Goal: Obtain resource: Download file/media

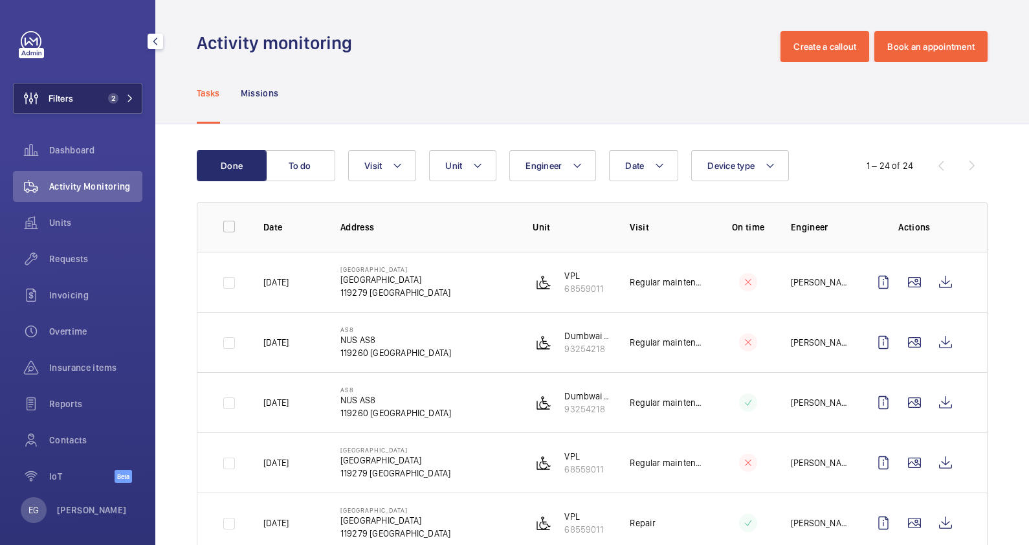
click at [116, 102] on span "2" at bounding box center [118, 98] width 31 height 10
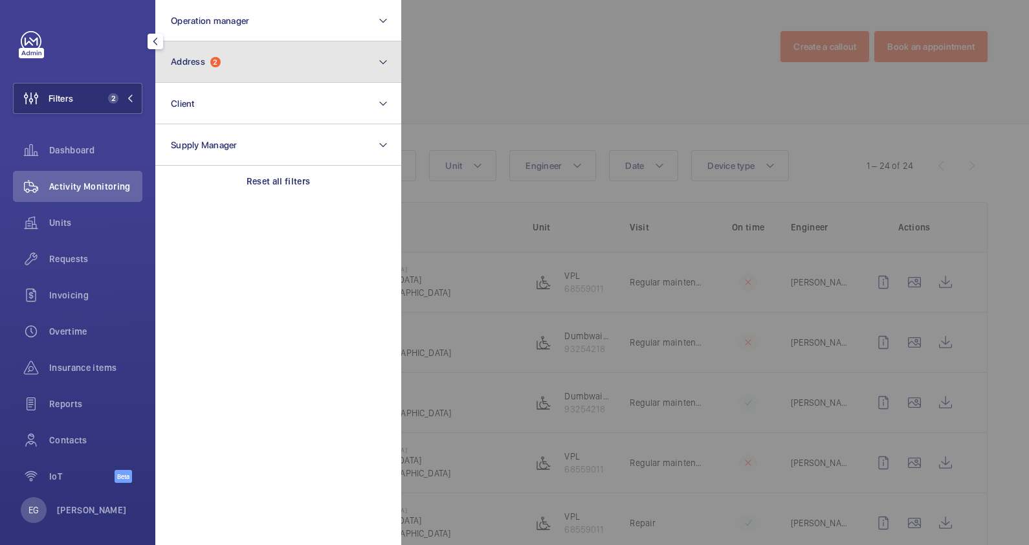
click at [288, 61] on button "Address 2" at bounding box center [278, 61] width 246 height 41
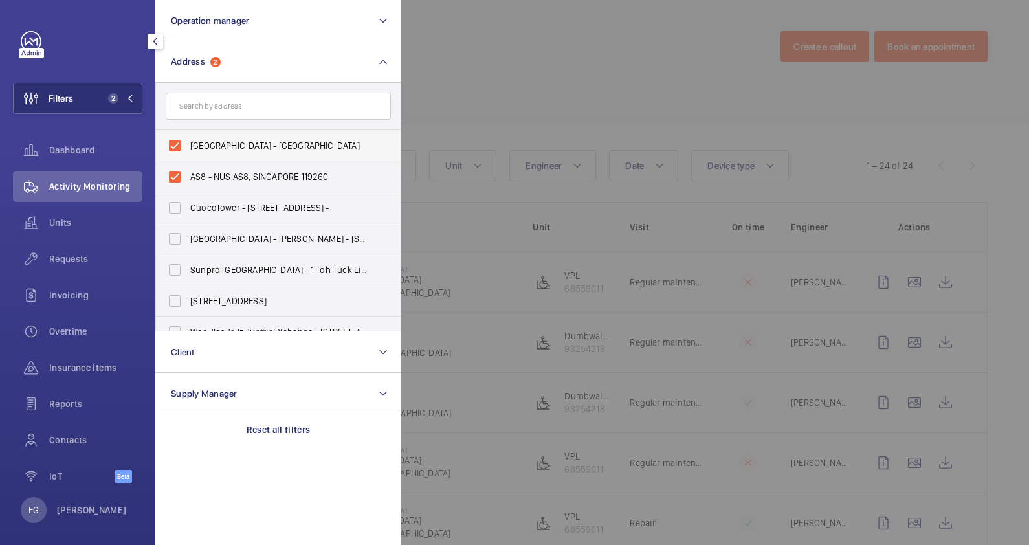
click at [287, 137] on label "[GEOGRAPHIC_DATA] - [GEOGRAPHIC_DATA]" at bounding box center [268, 145] width 225 height 31
click at [188, 137] on input "[GEOGRAPHIC_DATA] - [GEOGRAPHIC_DATA]" at bounding box center [175, 146] width 26 height 26
checkbox input "false"
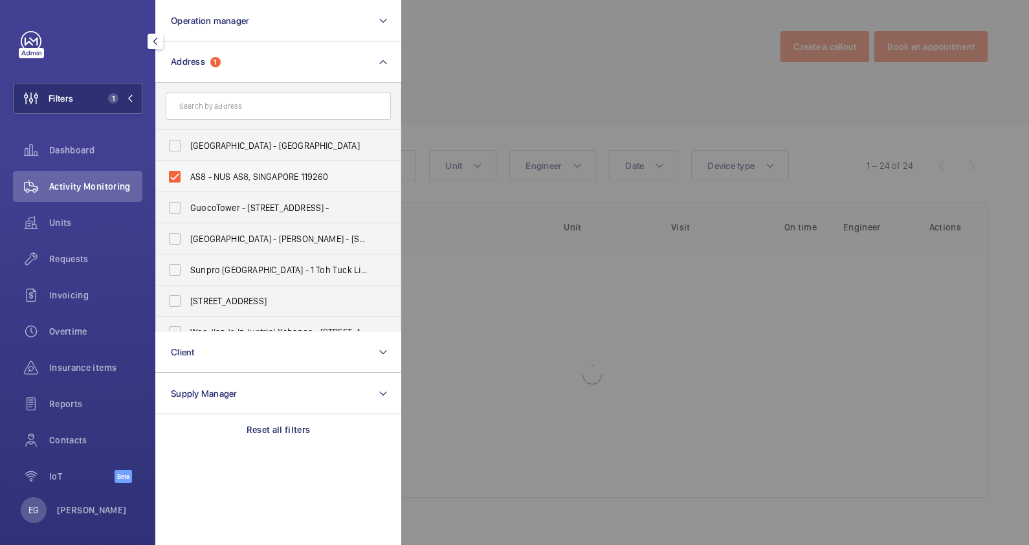
click at [282, 171] on span "AS8 - NUS AS8, SINGAPORE 119260" at bounding box center [279, 176] width 178 height 13
click at [188, 171] on input "AS8 - NUS AS8, SINGAPORE 119260" at bounding box center [175, 177] width 26 height 26
checkbox input "false"
click at [278, 110] on input "text" at bounding box center [278, 106] width 225 height 27
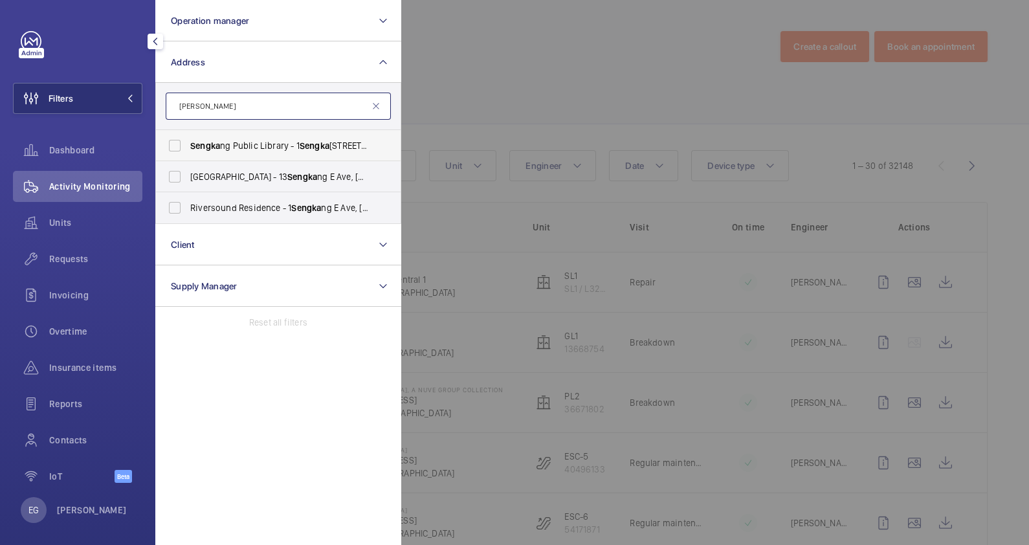
type input "[PERSON_NAME]"
click at [278, 150] on span "Seng [PERSON_NAME] Public Library - [STREET_ADDRESS][PERSON_NAME]" at bounding box center [279, 145] width 178 height 13
click at [188, 150] on input "Seng [PERSON_NAME] Public Library - [STREET_ADDRESS][PERSON_NAME]" at bounding box center [175, 146] width 26 height 26
checkbox input "true"
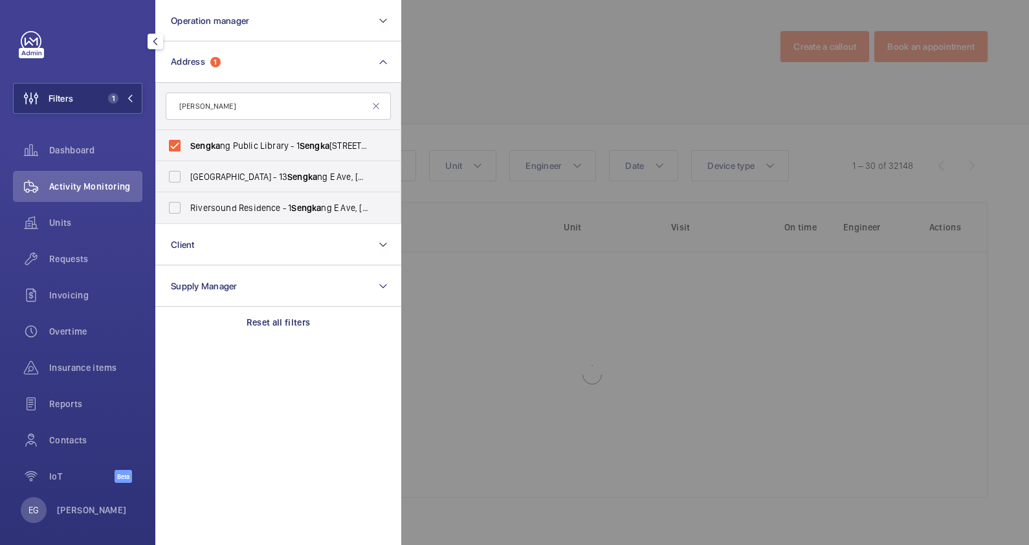
click at [487, 78] on div at bounding box center [915, 272] width 1029 height 545
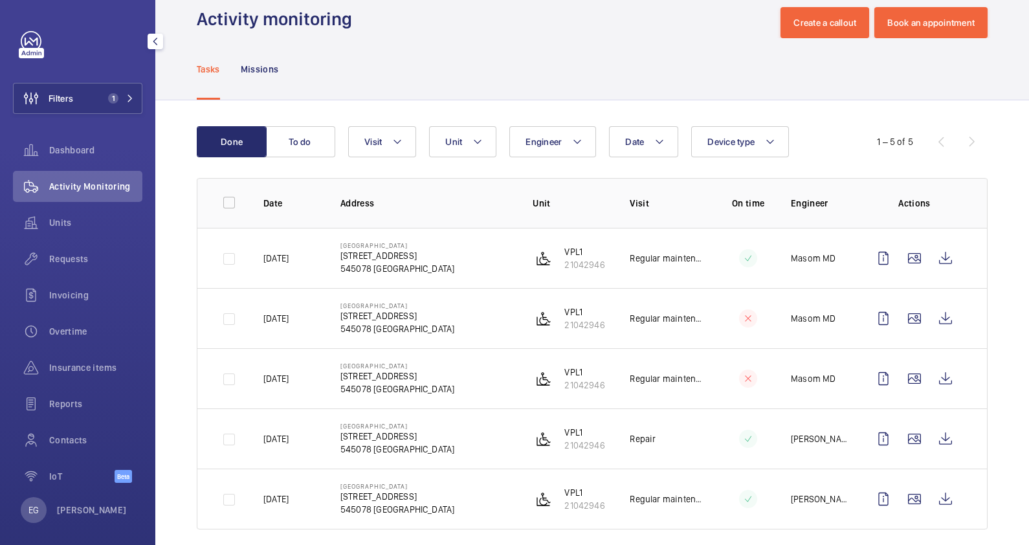
scroll to position [37, 0]
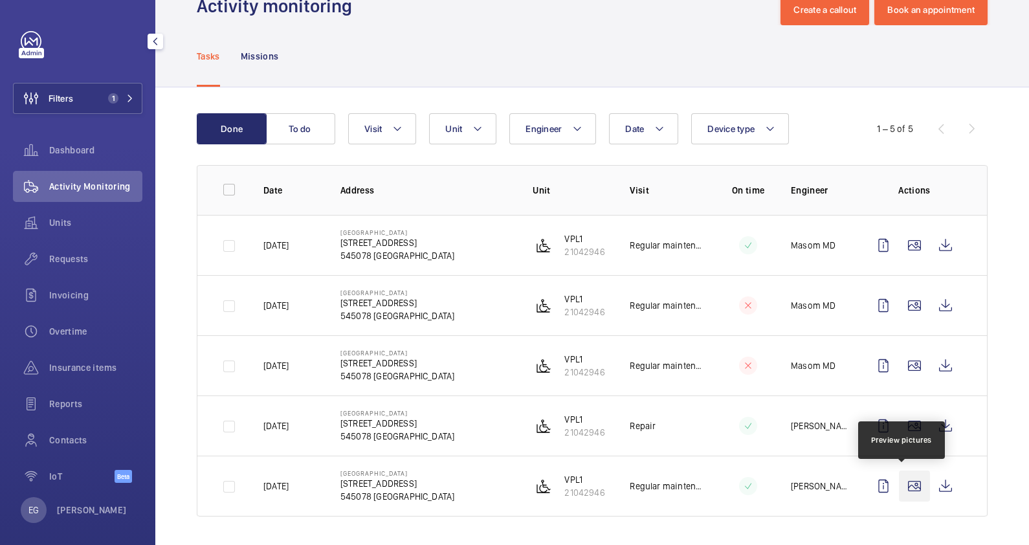
click at [906, 489] on wm-front-icon-button at bounding box center [914, 486] width 31 height 31
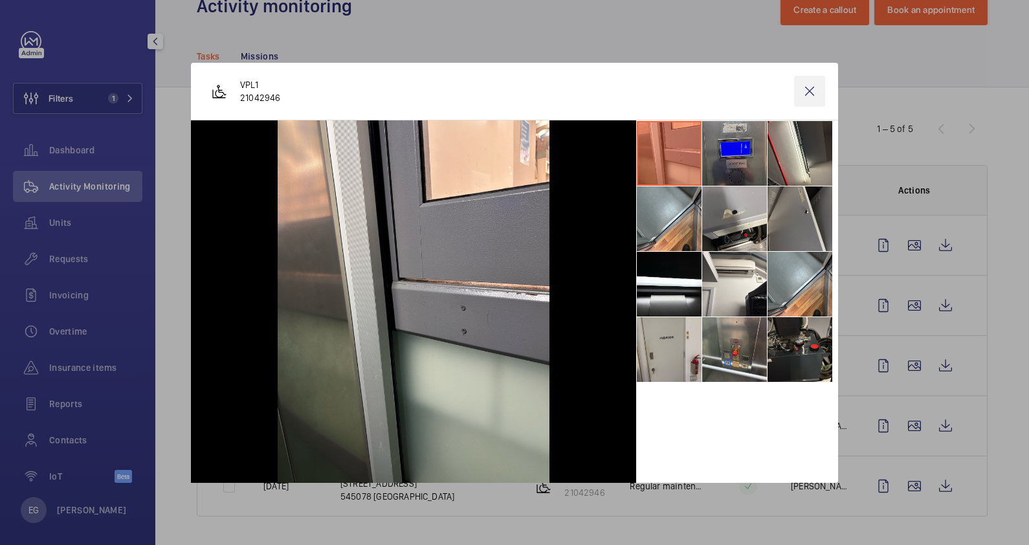
click at [807, 93] on wm-front-icon-button at bounding box center [809, 91] width 31 height 31
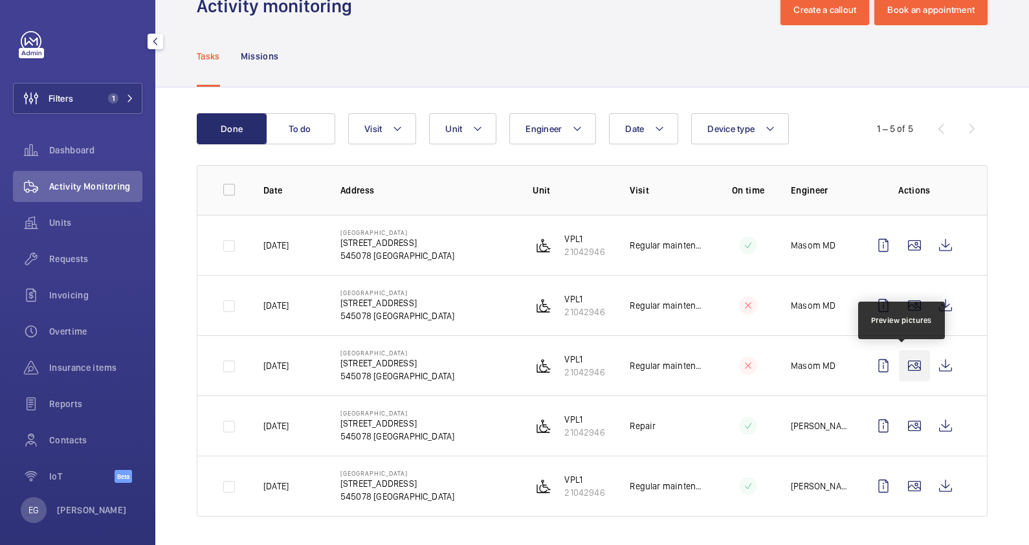
click at [903, 361] on wm-front-icon-button at bounding box center [914, 365] width 31 height 31
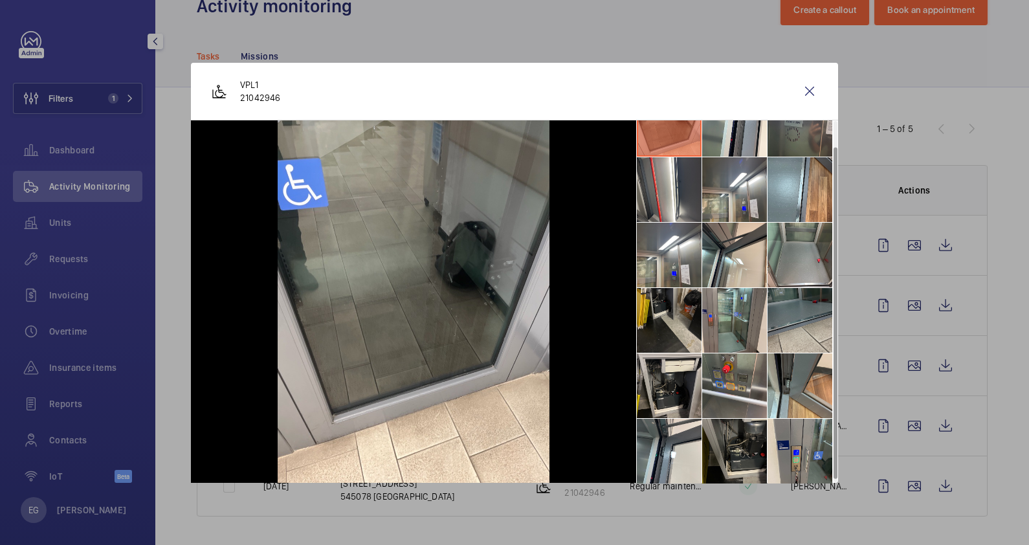
scroll to position [30, 0]
click at [815, 93] on wm-front-icon-button at bounding box center [809, 91] width 31 height 31
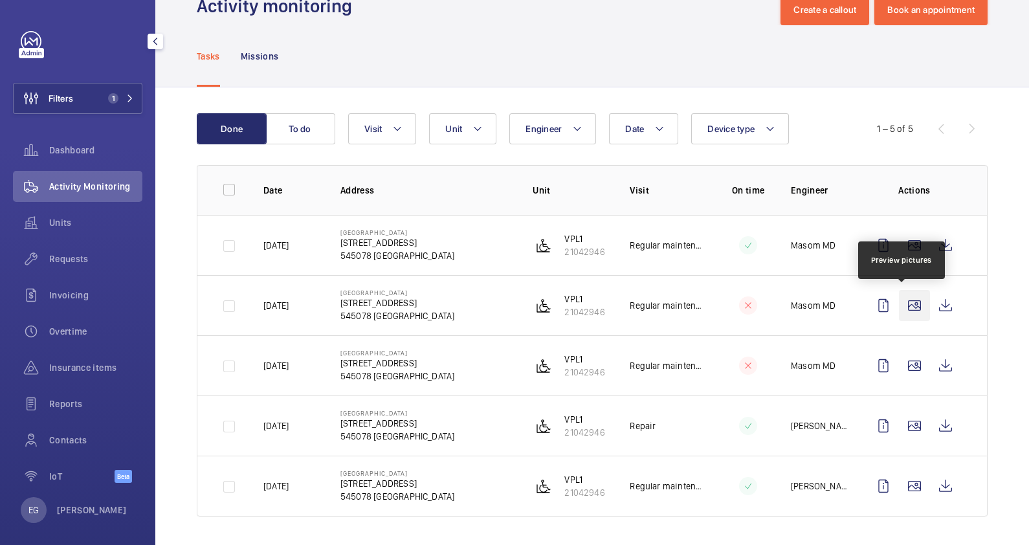
click at [908, 305] on wm-front-icon-button at bounding box center [914, 305] width 31 height 31
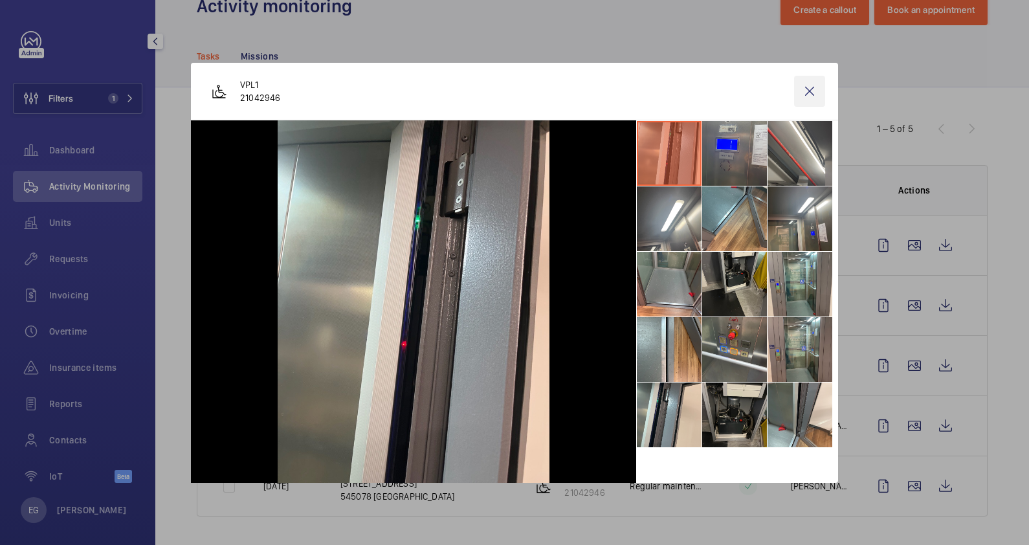
click at [806, 89] on wm-front-icon-button at bounding box center [809, 91] width 31 height 31
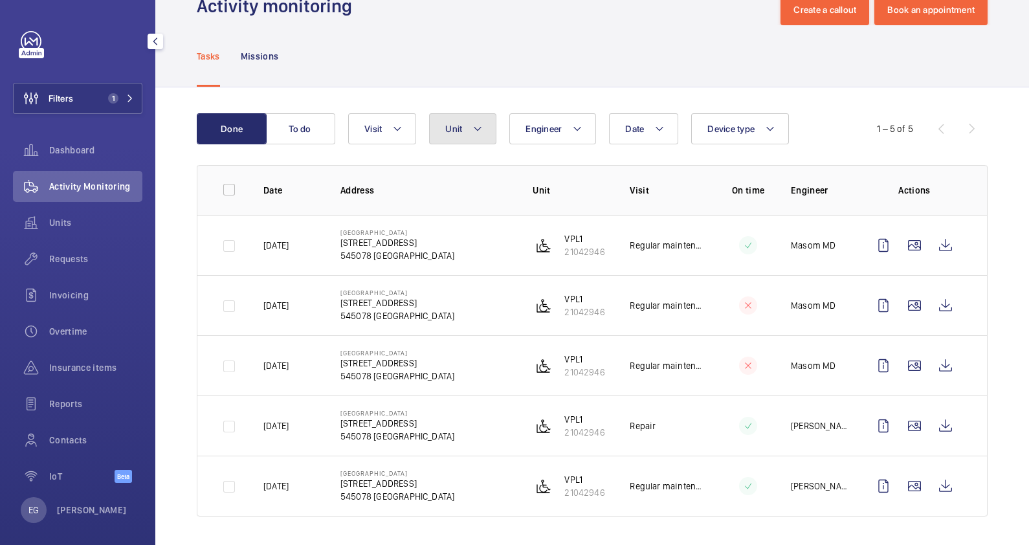
click at [479, 126] on mat-icon at bounding box center [478, 129] width 10 height 16
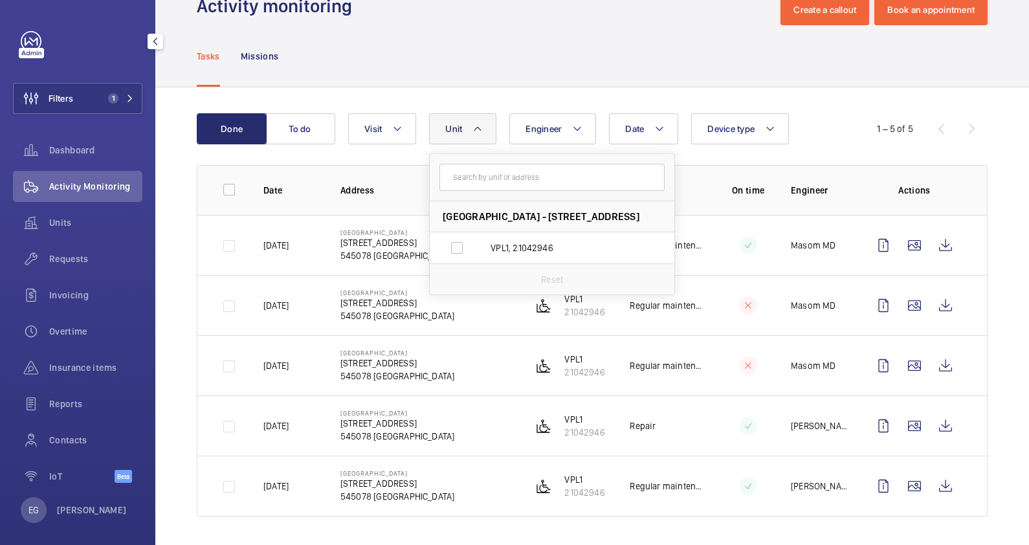
click at [524, 65] on div "Tasks Missions" at bounding box center [592, 55] width 791 height 61
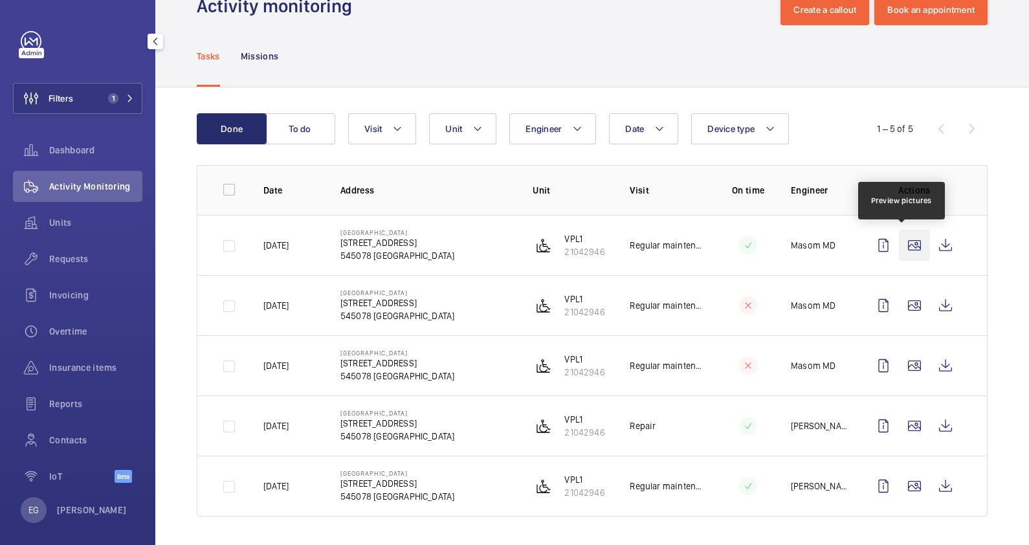
click at [906, 247] on wm-front-icon-button at bounding box center [914, 245] width 31 height 31
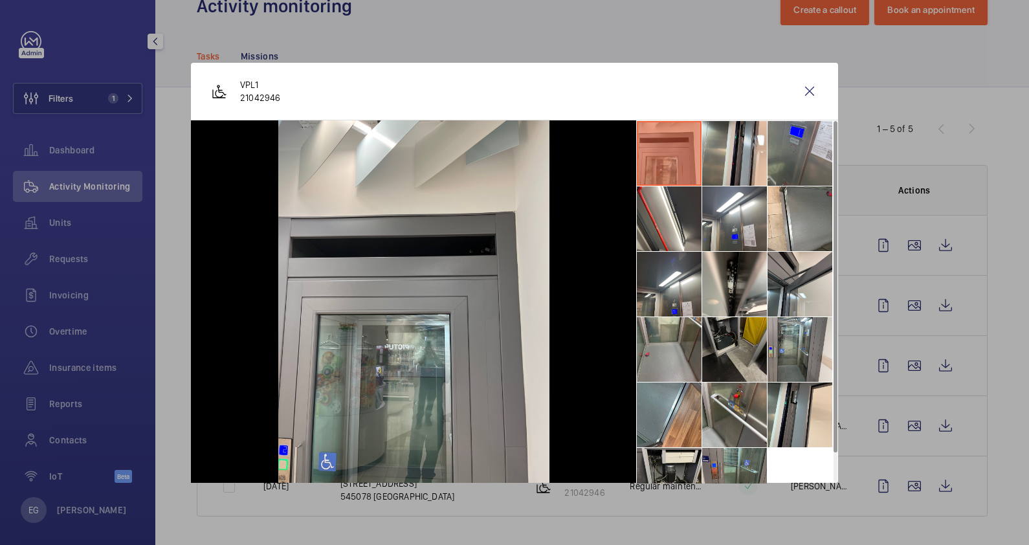
click at [735, 346] on li at bounding box center [734, 349] width 65 height 65
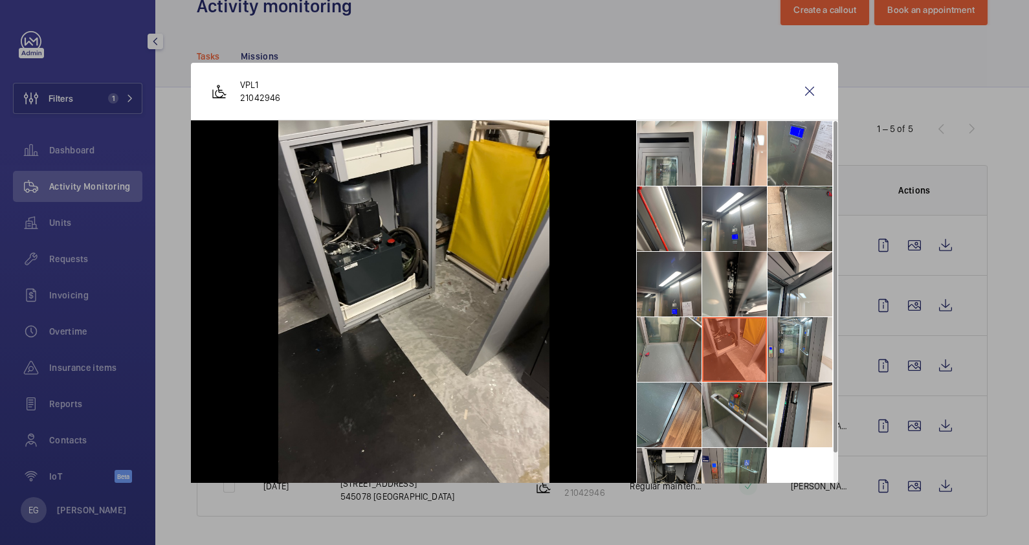
click at [758, 424] on li at bounding box center [734, 415] width 65 height 65
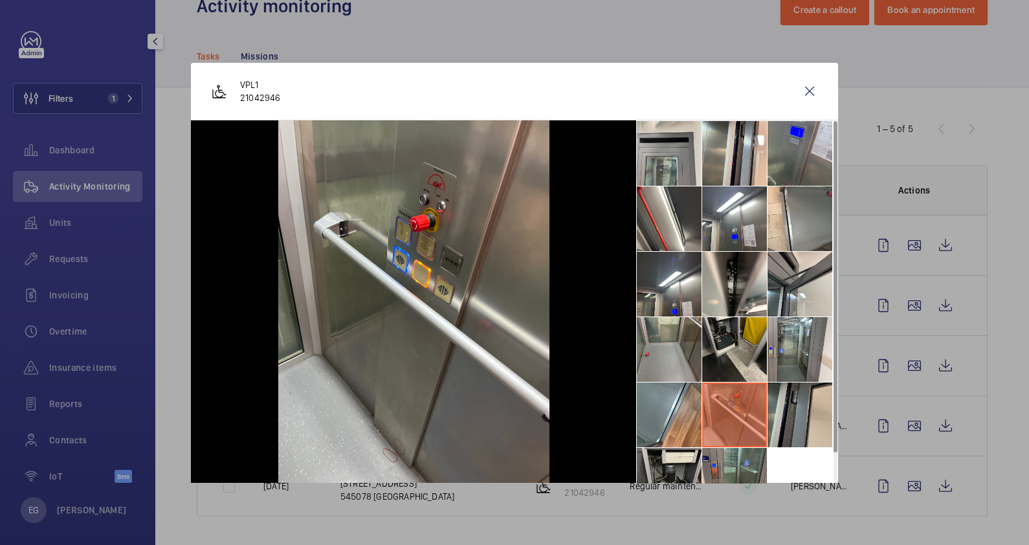
click at [820, 421] on li at bounding box center [800, 415] width 65 height 65
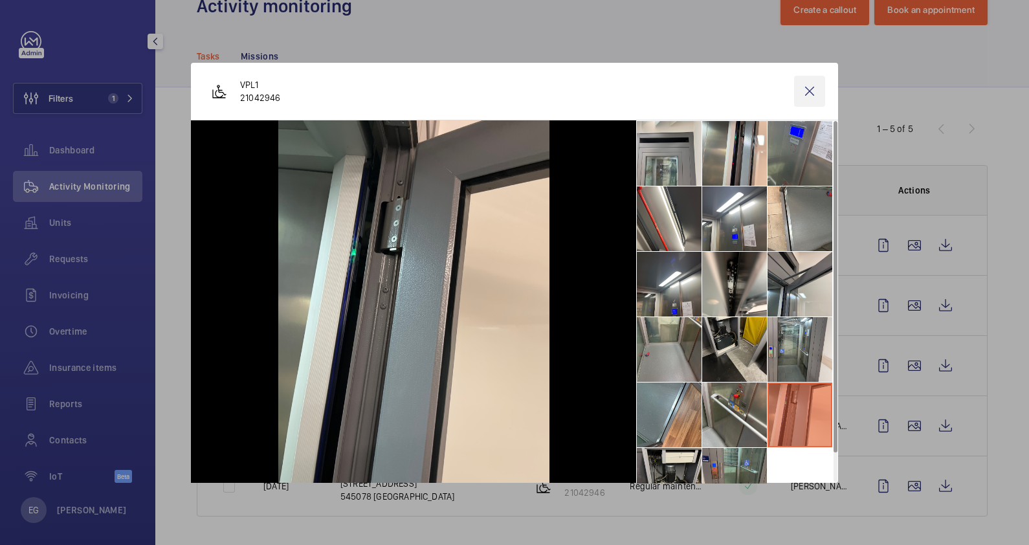
click at [803, 84] on wm-front-icon-button at bounding box center [809, 91] width 31 height 31
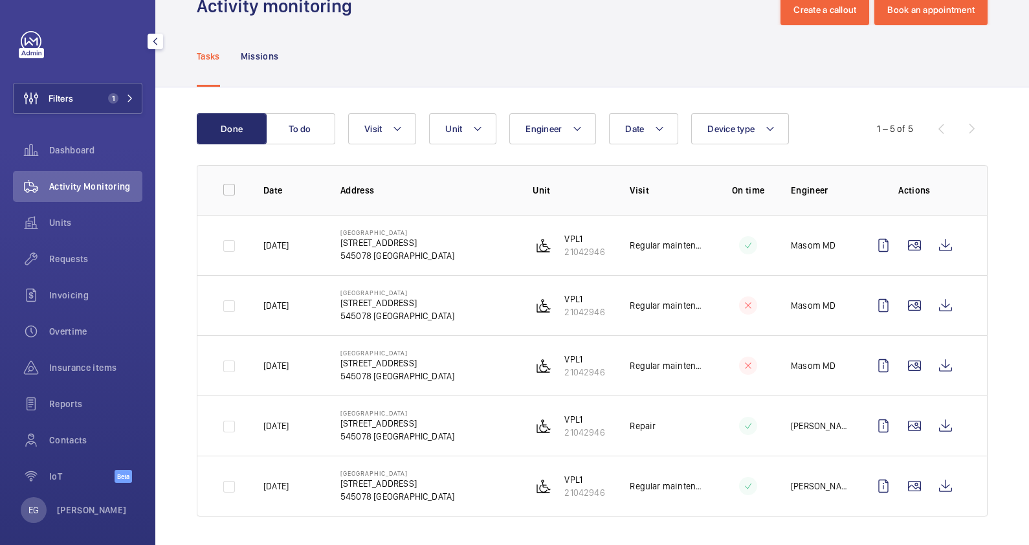
click at [679, 51] on div "Tasks Missions" at bounding box center [592, 55] width 791 height 61
click at [930, 250] on wm-front-icon-button at bounding box center [945, 245] width 31 height 31
